Goal: Task Accomplishment & Management: Manage account settings

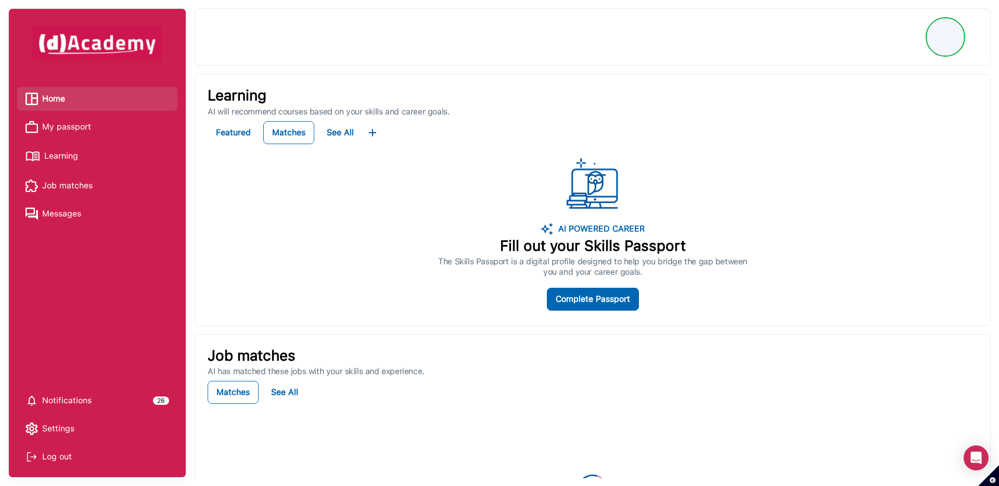
click at [84, 130] on span "My passport" at bounding box center [66, 127] width 49 height 16
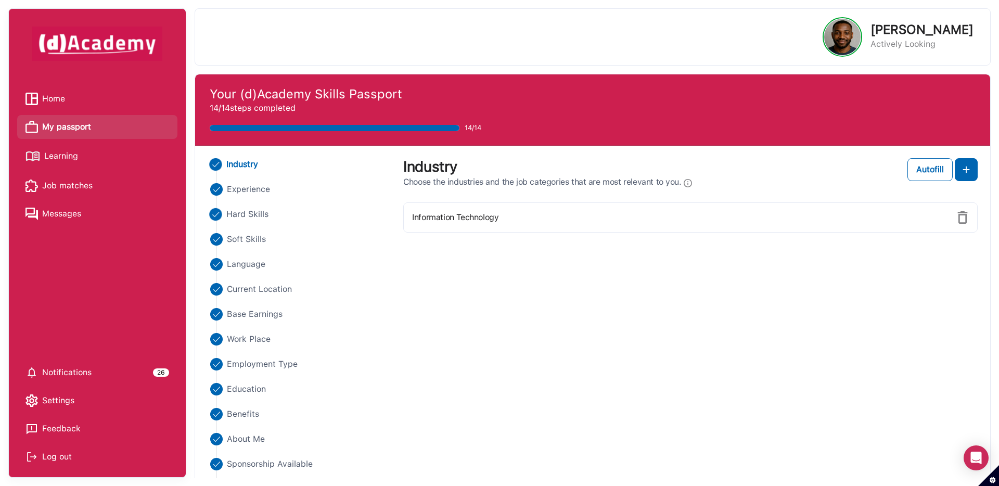
click at [241, 215] on span "Hard Skills" at bounding box center [247, 214] width 43 height 12
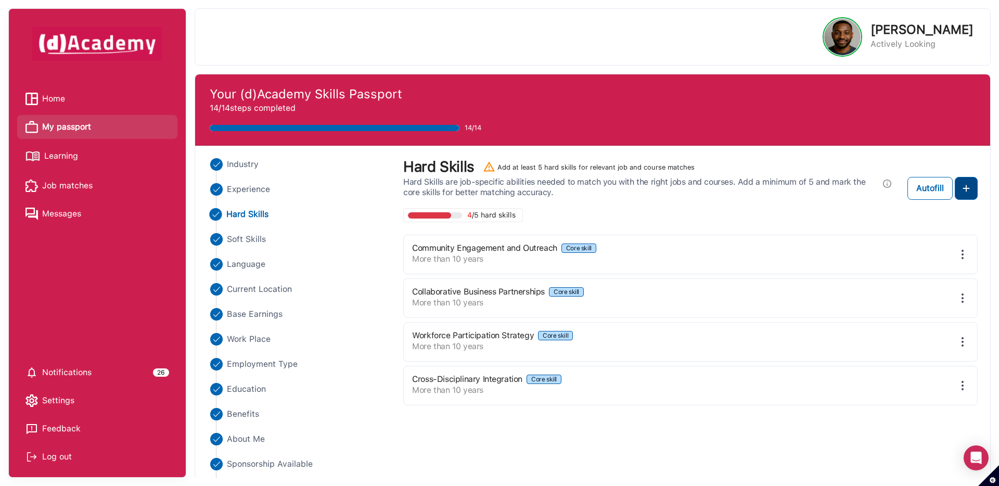
click at [966, 187] on img at bounding box center [966, 188] width 12 height 12
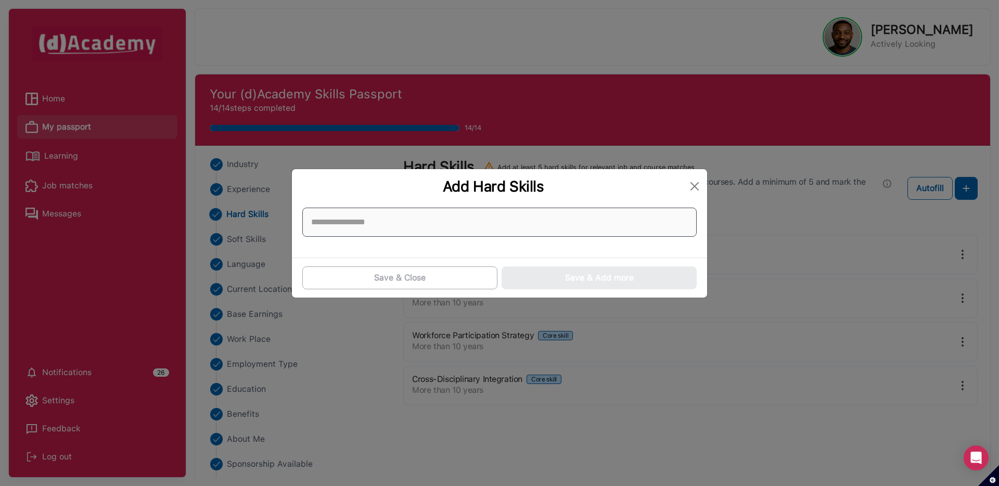
click at [596, 220] on input at bounding box center [499, 222] width 394 height 29
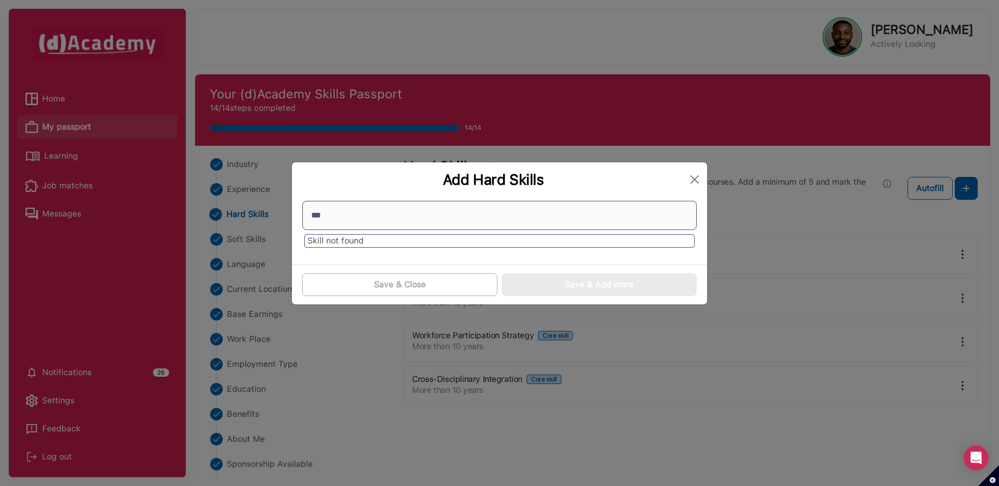
type input "****"
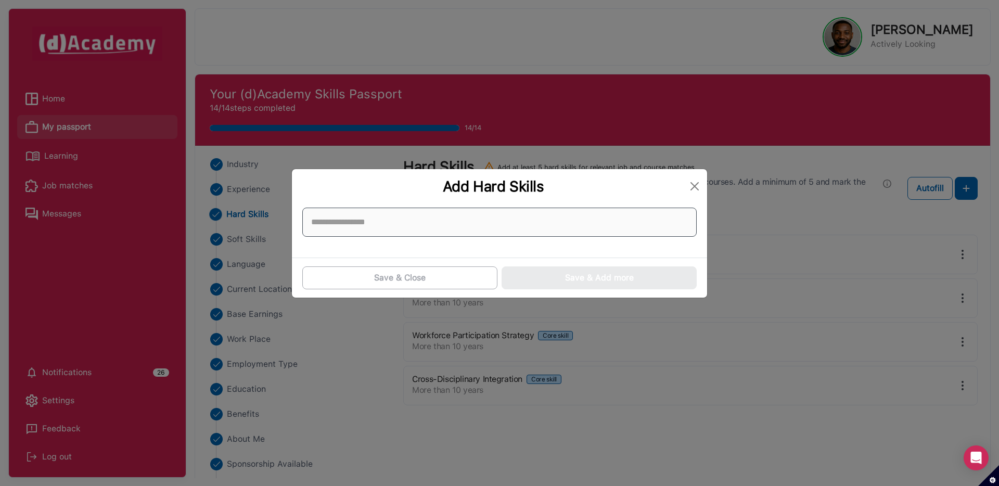
click at [571, 225] on input at bounding box center [499, 222] width 394 height 29
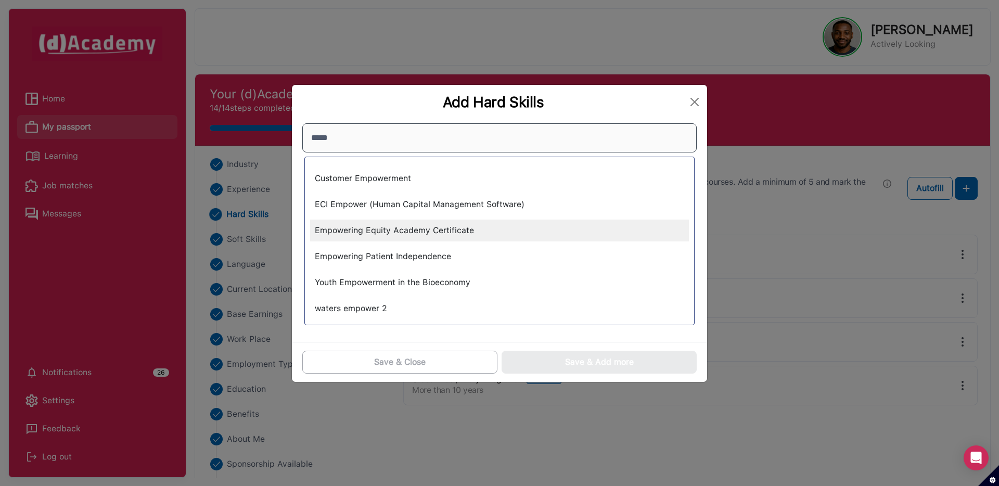
type input "*****"
click at [531, 228] on div "Empowering Equity Academy Certificate" at bounding box center [499, 231] width 379 height 22
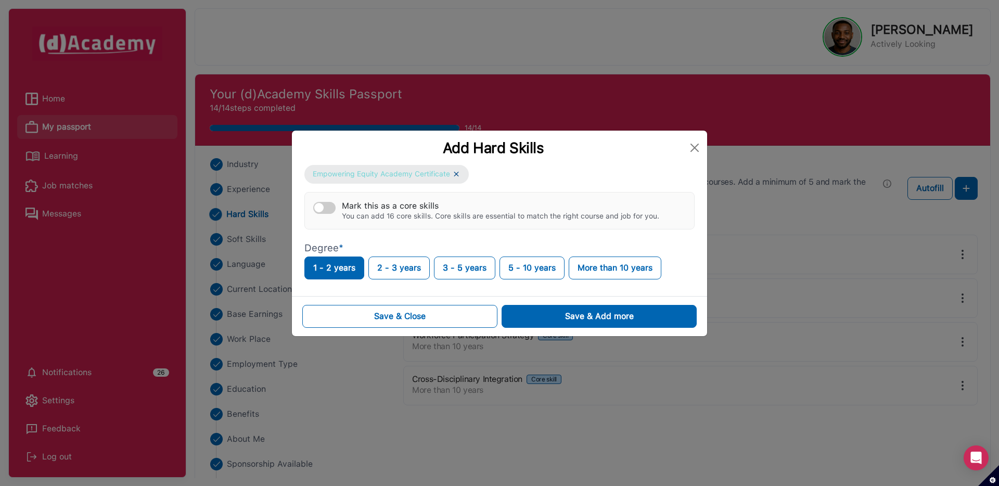
click at [458, 175] on img at bounding box center [456, 174] width 8 height 9
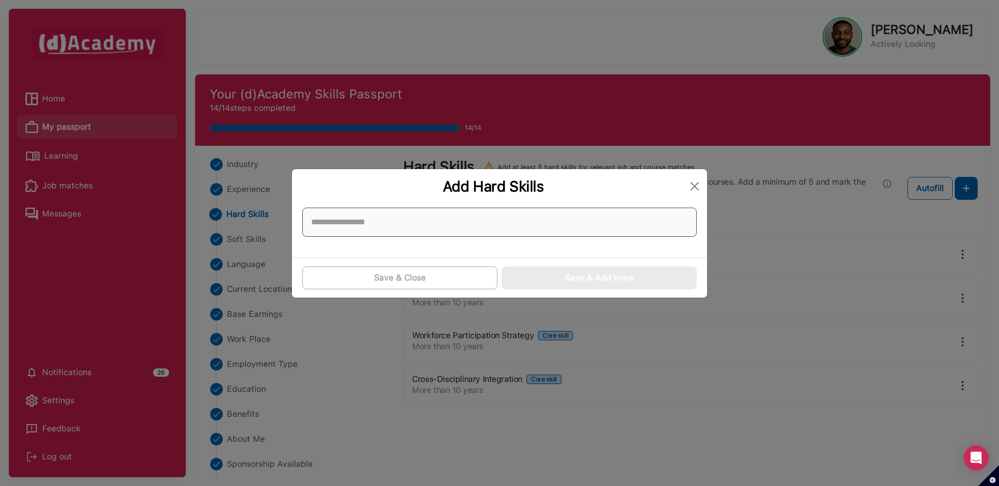
click at [440, 217] on input at bounding box center [499, 222] width 394 height 29
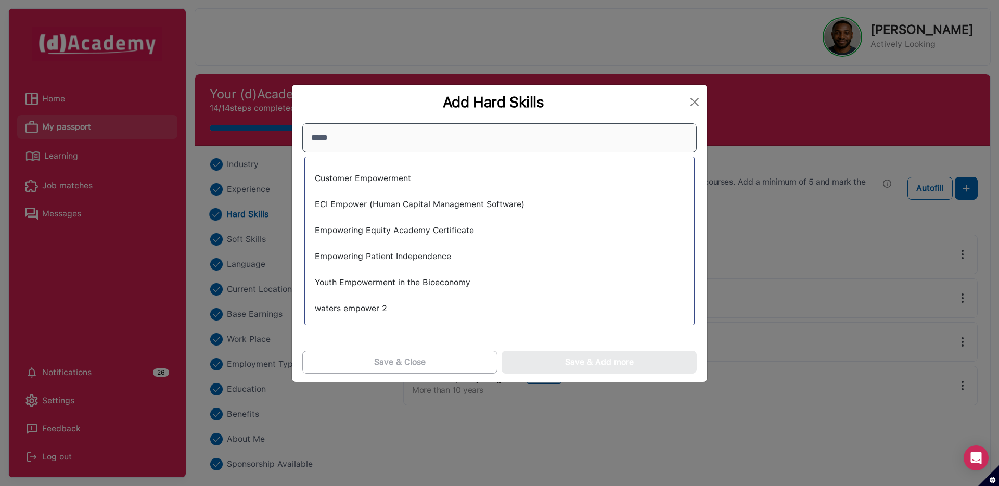
type input "*****"
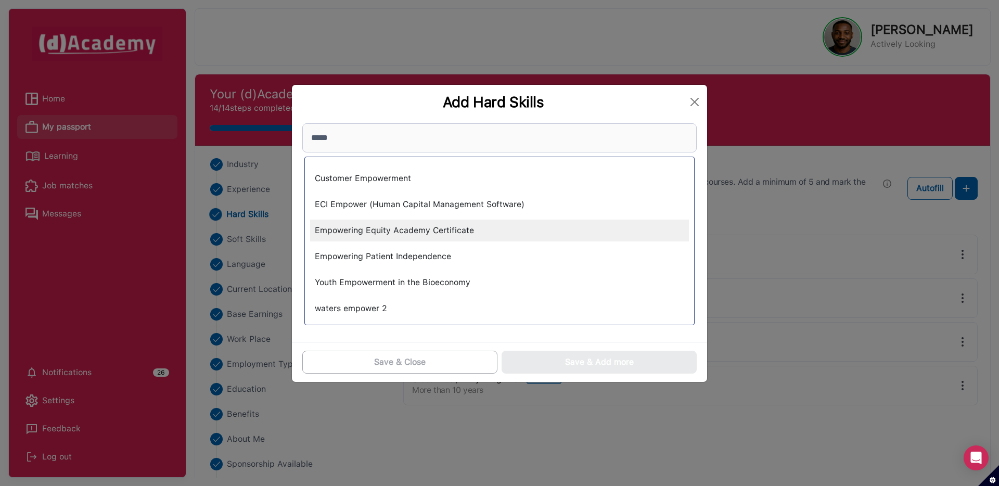
click at [454, 231] on div "Empowering Equity Academy Certificate" at bounding box center [499, 231] width 379 height 22
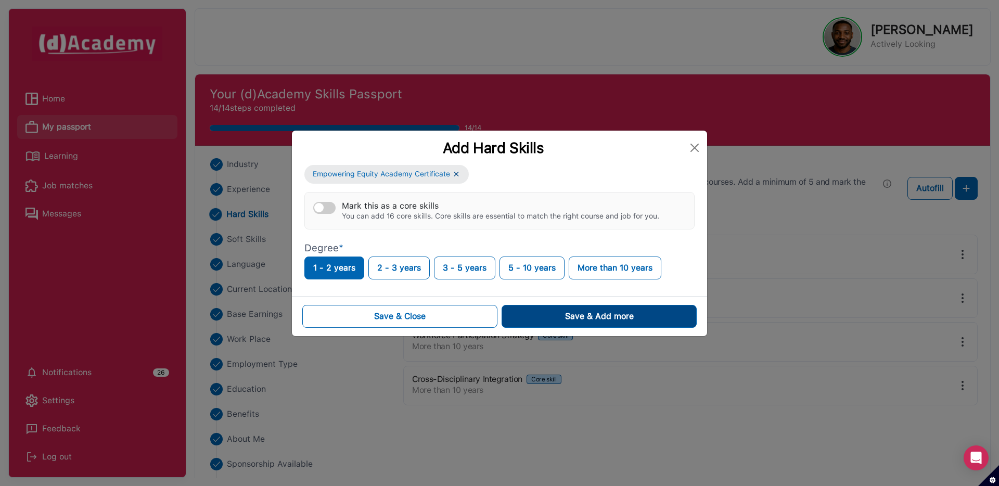
click at [570, 320] on div "Save & Add more" at bounding box center [599, 316] width 69 height 12
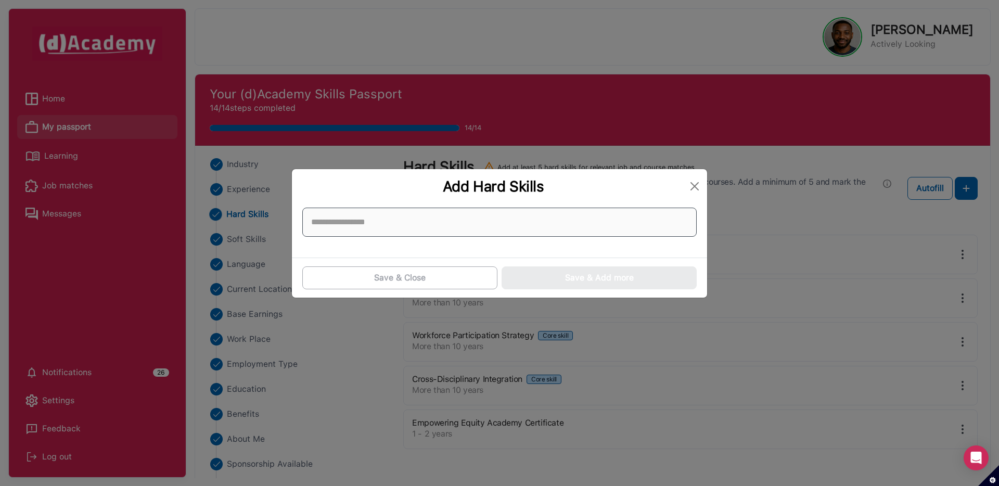
click at [451, 222] on input at bounding box center [499, 222] width 394 height 29
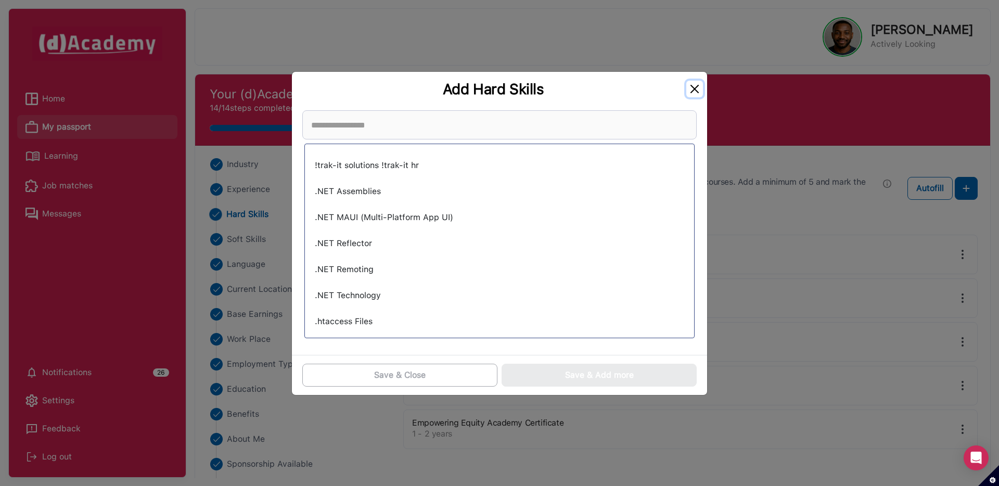
click at [695, 92] on button "Close" at bounding box center [694, 89] width 17 height 17
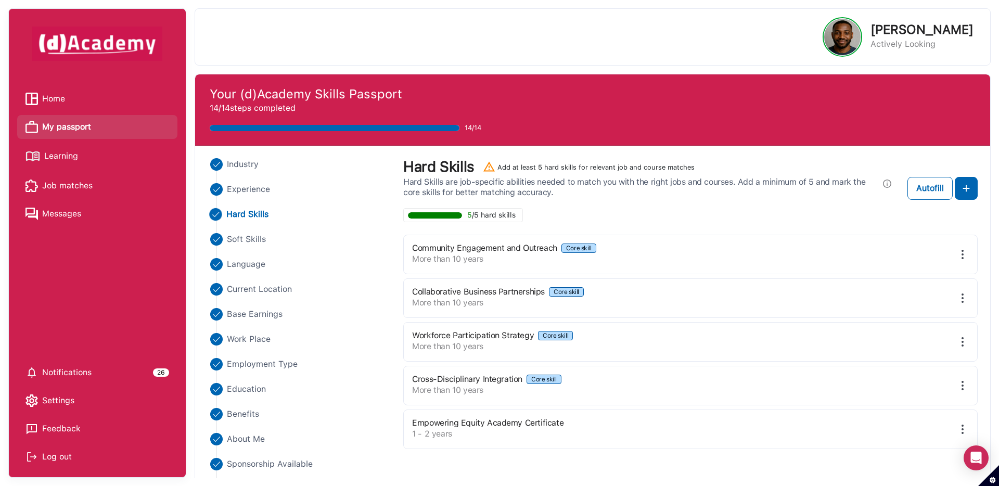
click at [63, 185] on span "Job matches" at bounding box center [67, 186] width 50 height 16
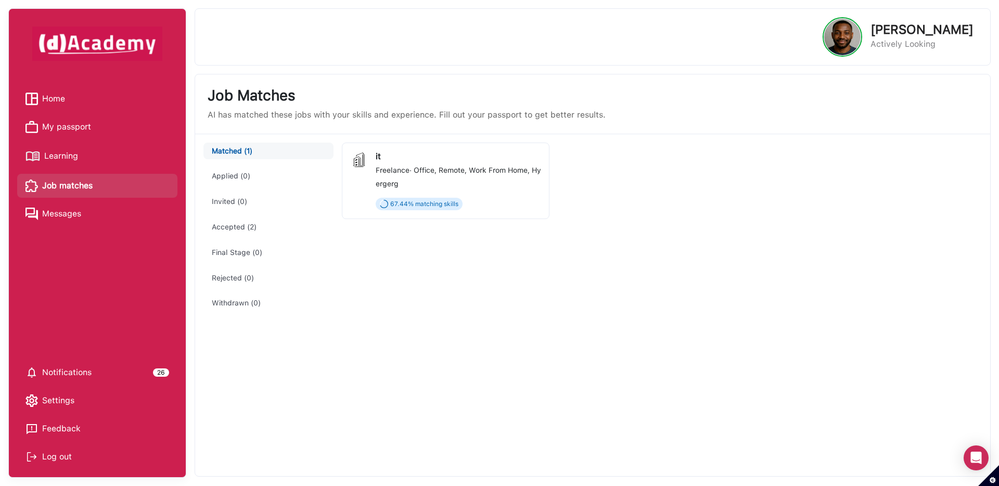
click at [56, 125] on span "My passport" at bounding box center [66, 127] width 49 height 16
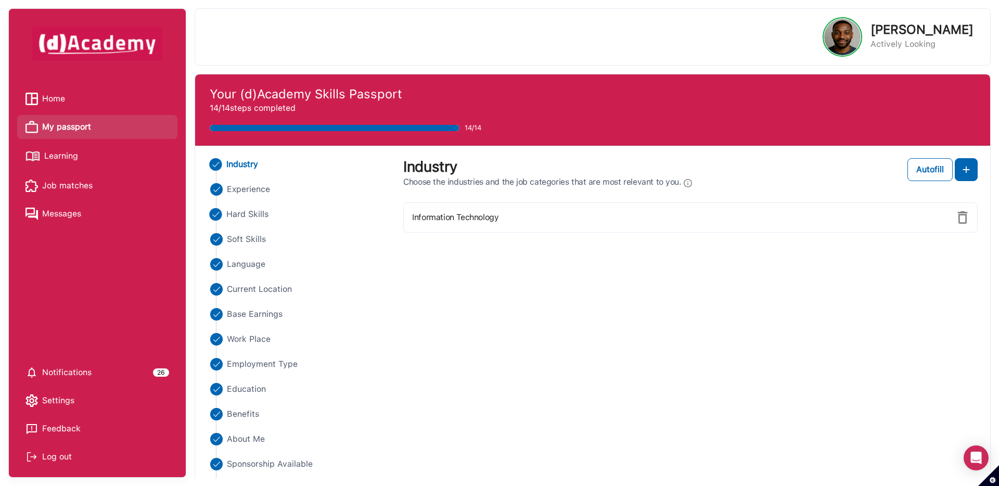
click at [259, 208] on span "Hard Skills" at bounding box center [247, 214] width 43 height 12
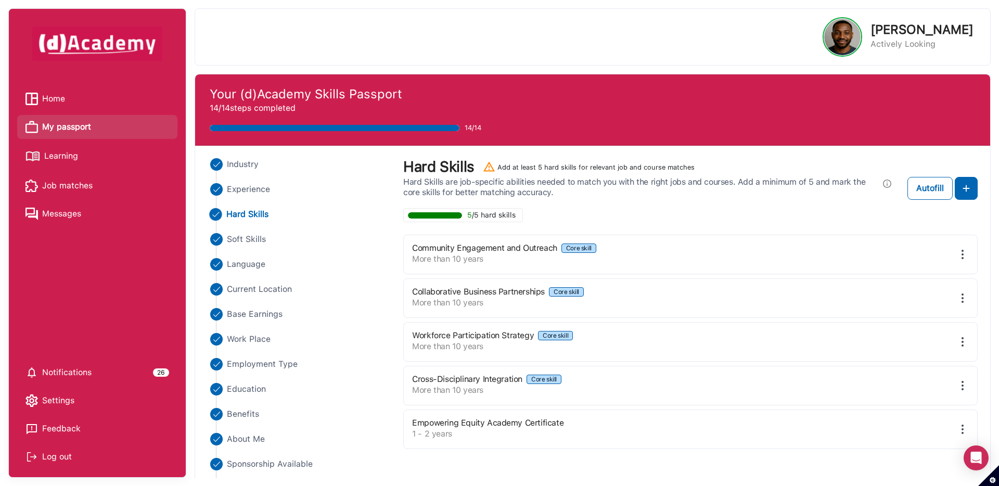
click at [965, 430] on img at bounding box center [962, 429] width 12 height 12
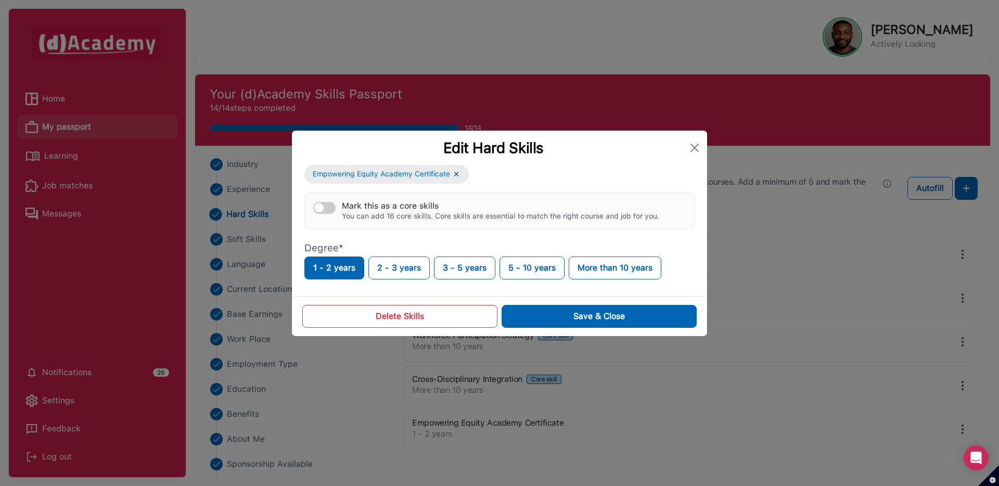
click at [324, 211] on button "Mark this as a core skills You can add 16 core skills. Core skills are essentia…" at bounding box center [324, 208] width 22 height 12
click at [540, 311] on button "Save & Close" at bounding box center [599, 316] width 195 height 23
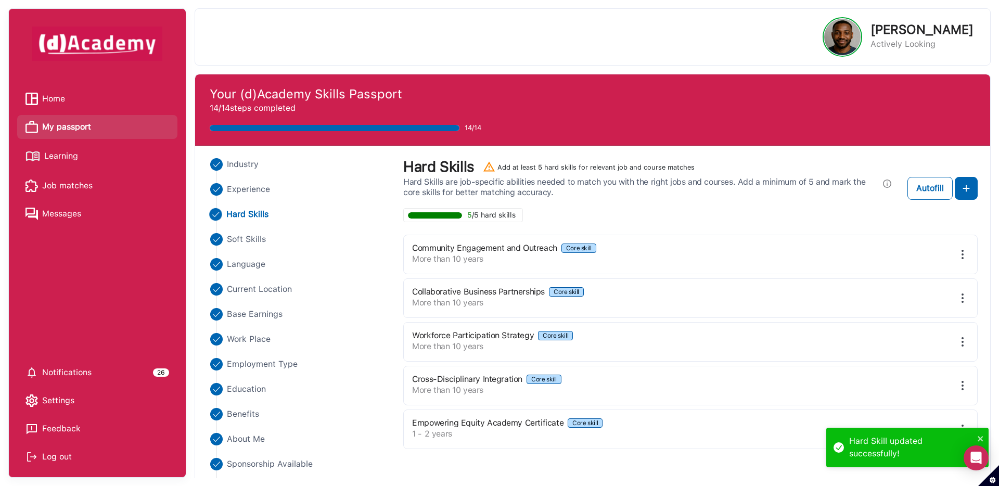
click at [82, 186] on span "Job matches" at bounding box center [67, 186] width 50 height 16
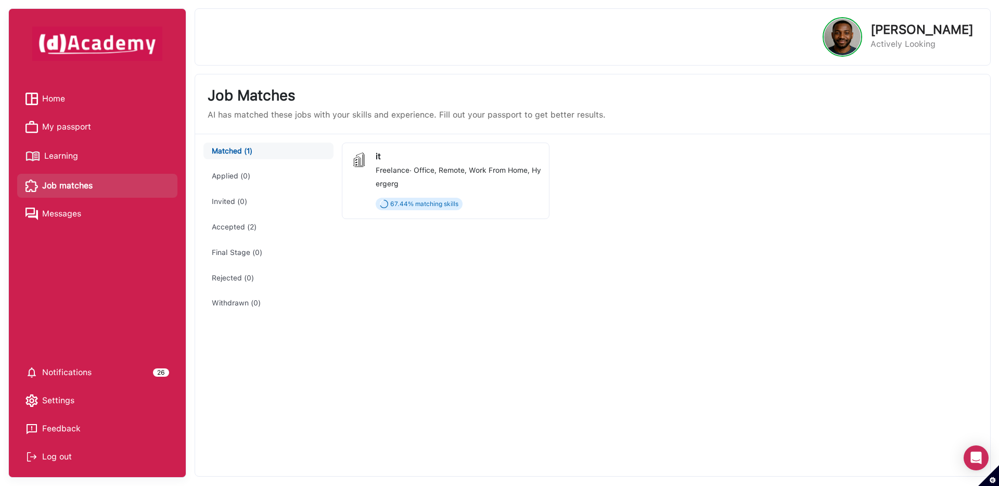
click at [237, 239] on div "Matched (1) Applied (0) Invited (0) Accepted (2) Final Stage (0) Rejected (0) W…" at bounding box center [268, 228] width 130 height 170
click at [232, 225] on button "Accepted (2)" at bounding box center [268, 227] width 130 height 17
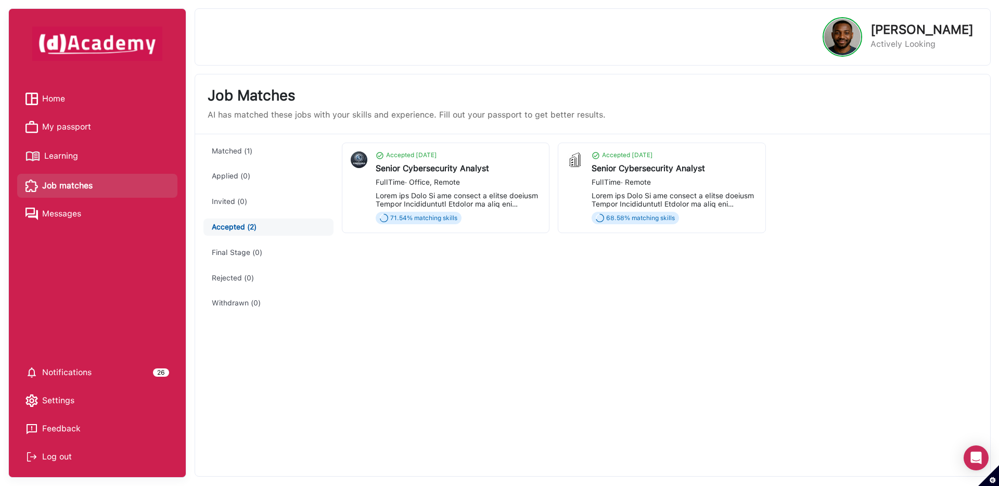
click at [228, 149] on button "Matched (1)" at bounding box center [268, 151] width 130 height 17
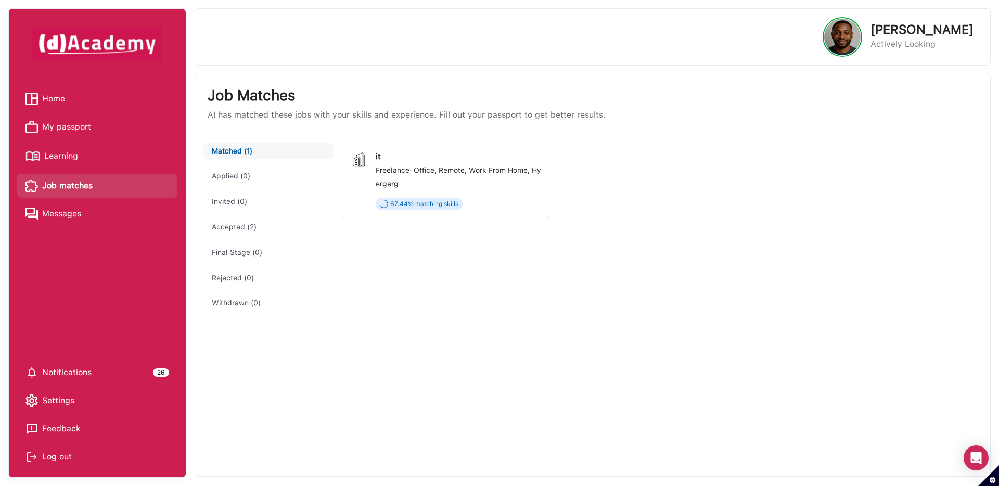
click at [422, 178] on div "it Freelance · Office, Remote, Work From Home, Hybrid ergerg 67.44 % matching s…" at bounding box center [458, 180] width 165 height 59
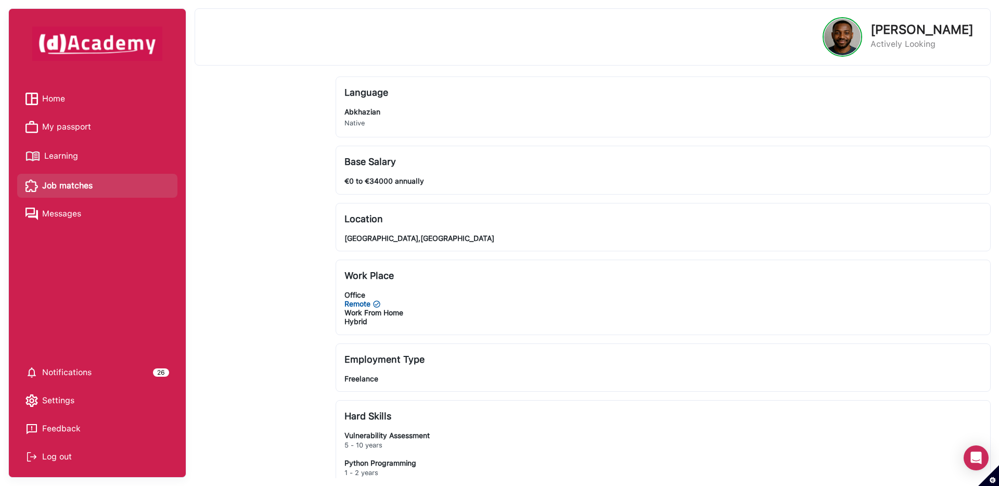
scroll to position [298, 0]
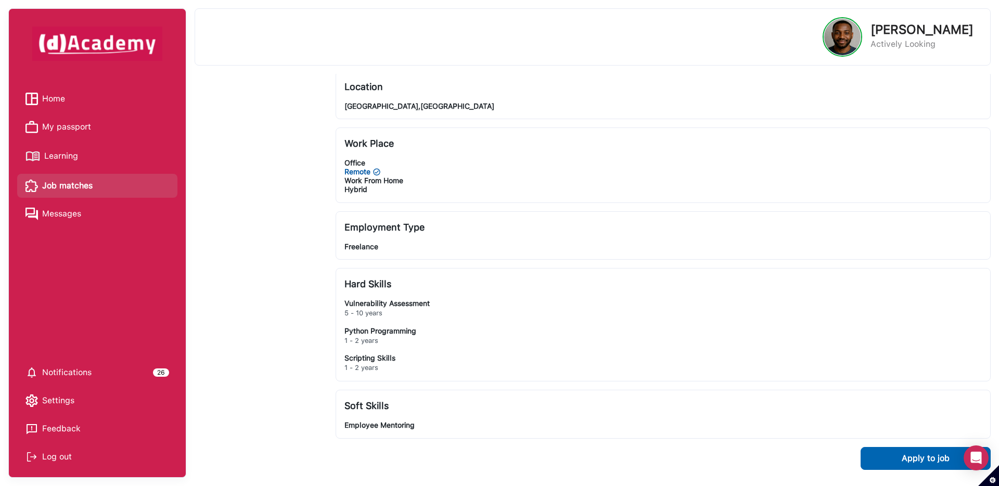
click at [71, 130] on span "My passport" at bounding box center [66, 127] width 49 height 16
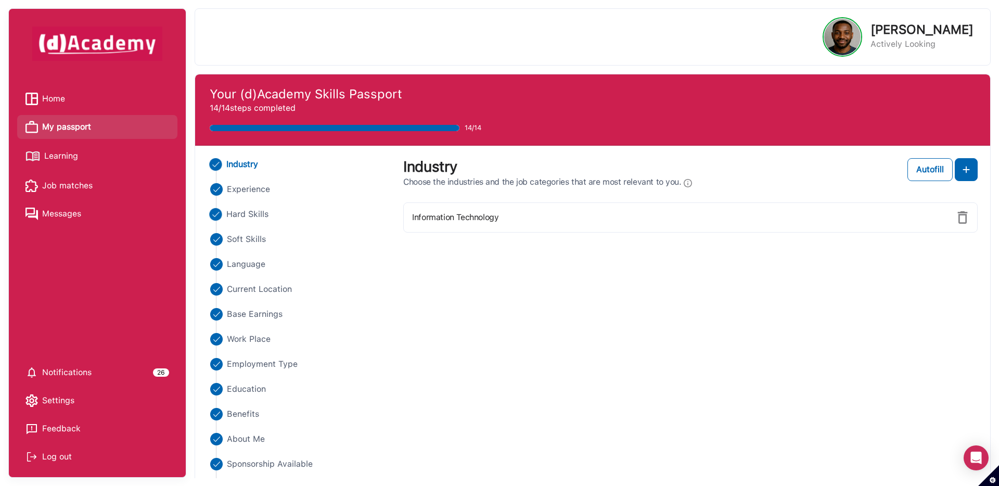
click at [243, 219] on span "Hard Skills" at bounding box center [247, 214] width 43 height 12
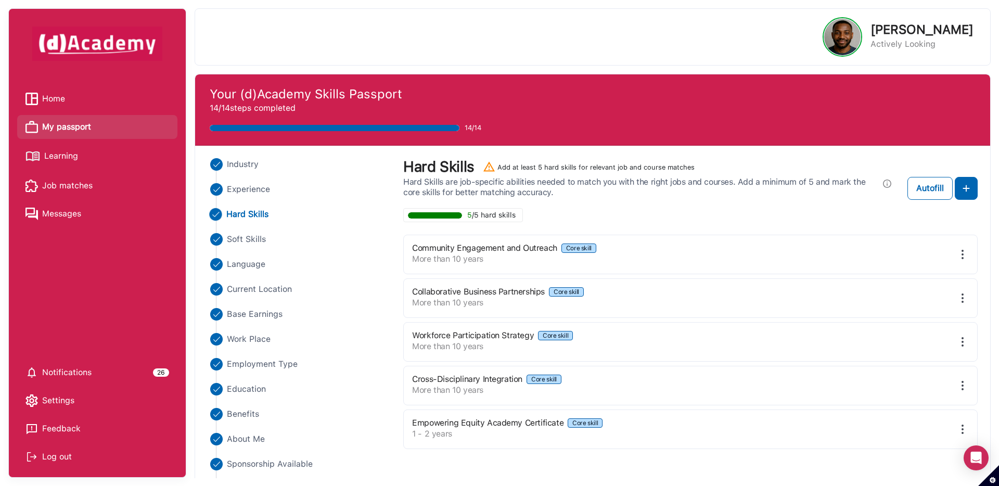
click at [962, 429] on img at bounding box center [962, 429] width 12 height 12
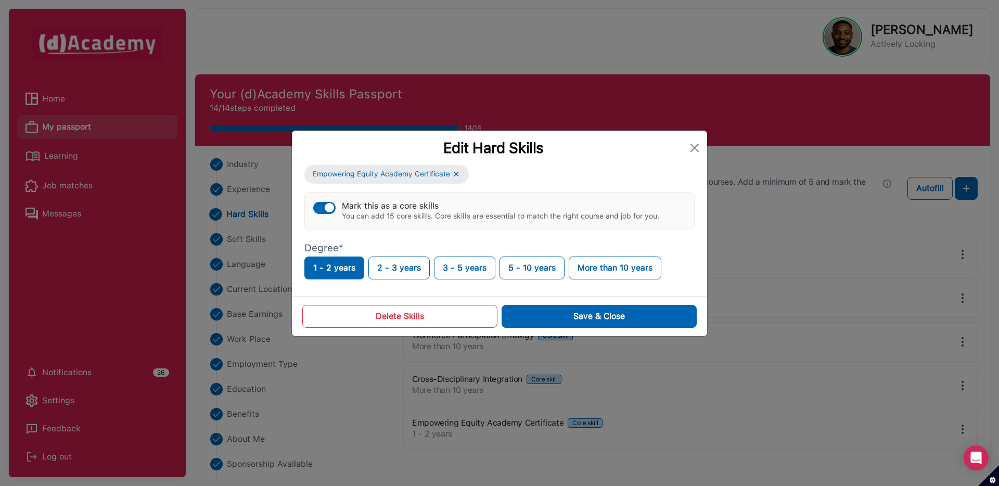
click at [430, 319] on button "Delete Skills" at bounding box center [399, 316] width 195 height 23
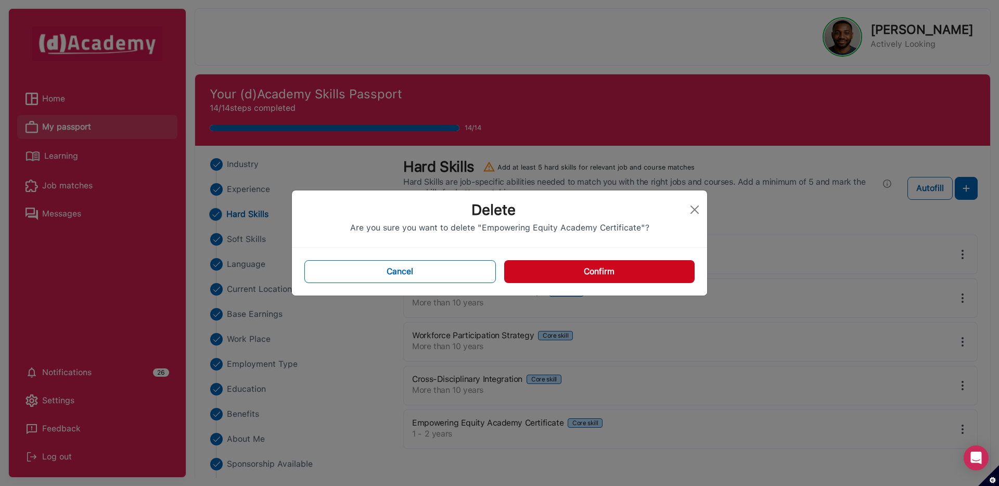
click at [554, 273] on button "Confirm" at bounding box center [599, 271] width 190 height 23
